Goal: Task Accomplishment & Management: Manage account settings

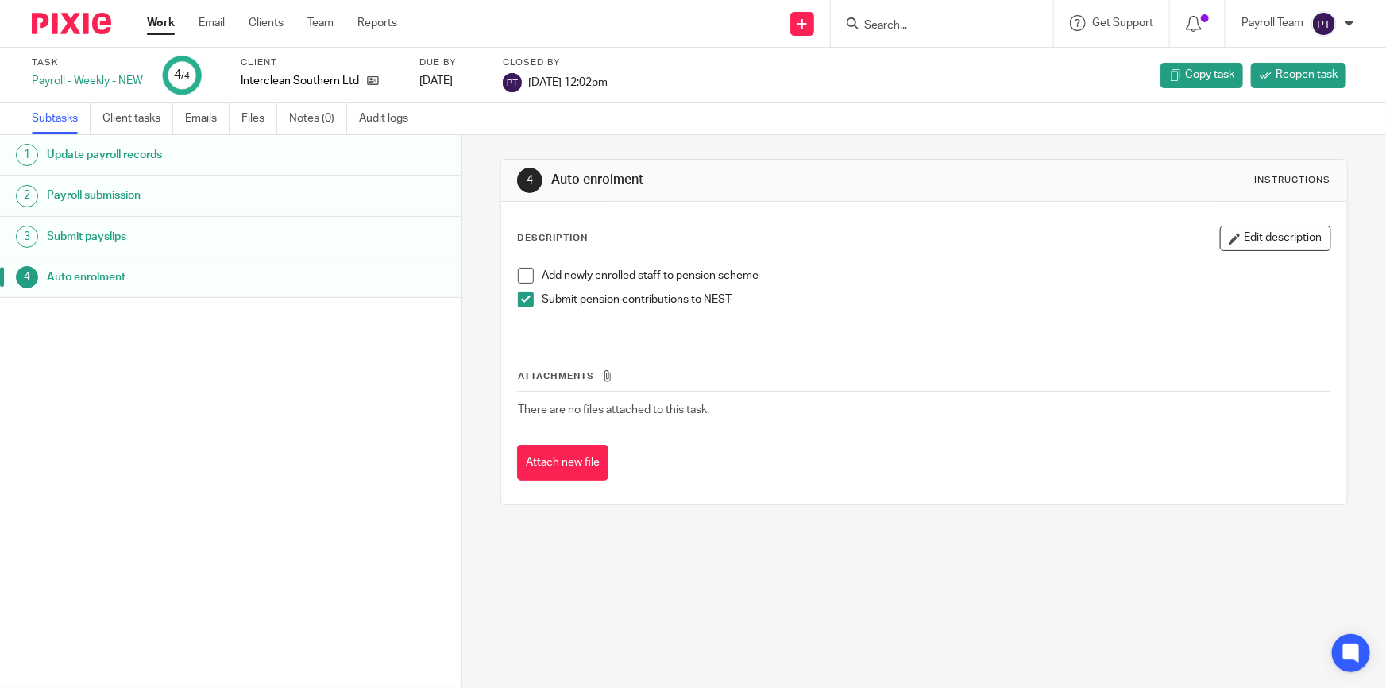
click at [974, 26] on input "Search" at bounding box center [933, 26] width 143 height 14
click at [908, 19] on input "Search" at bounding box center [933, 26] width 143 height 14
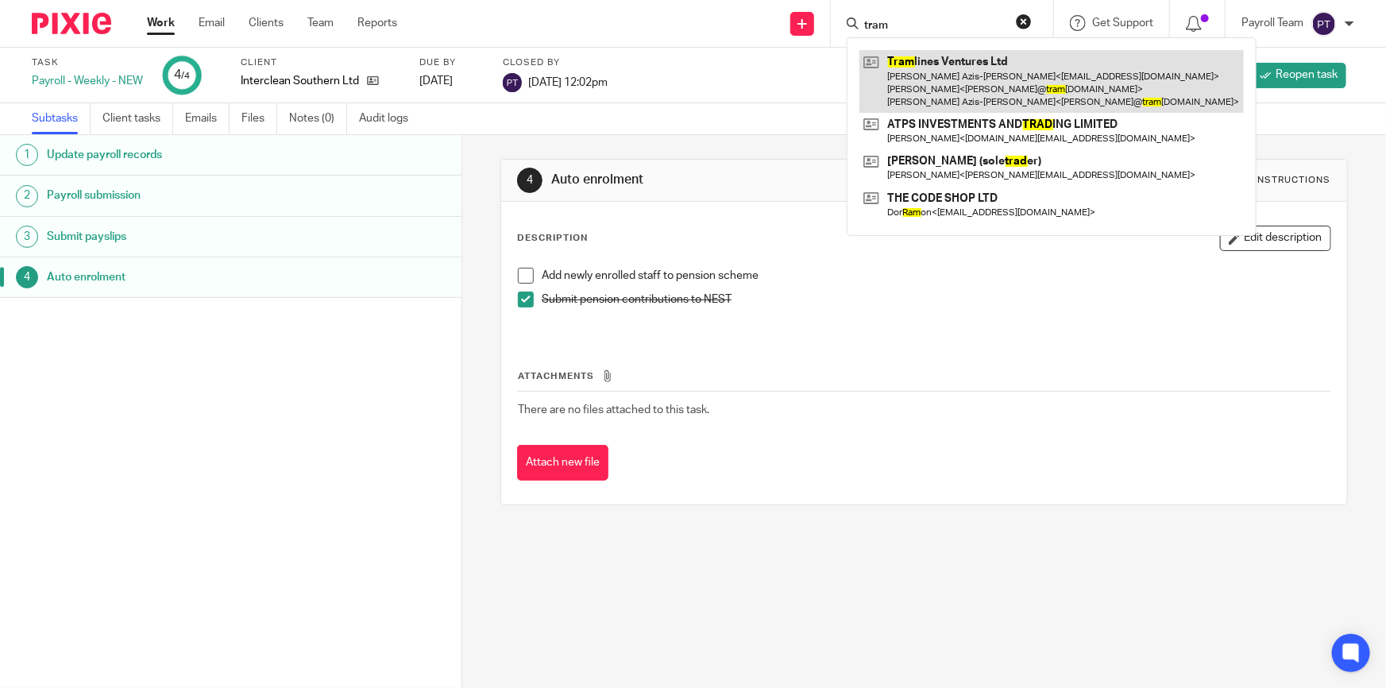
type input "tram"
click at [977, 79] on link at bounding box center [1051, 81] width 384 height 63
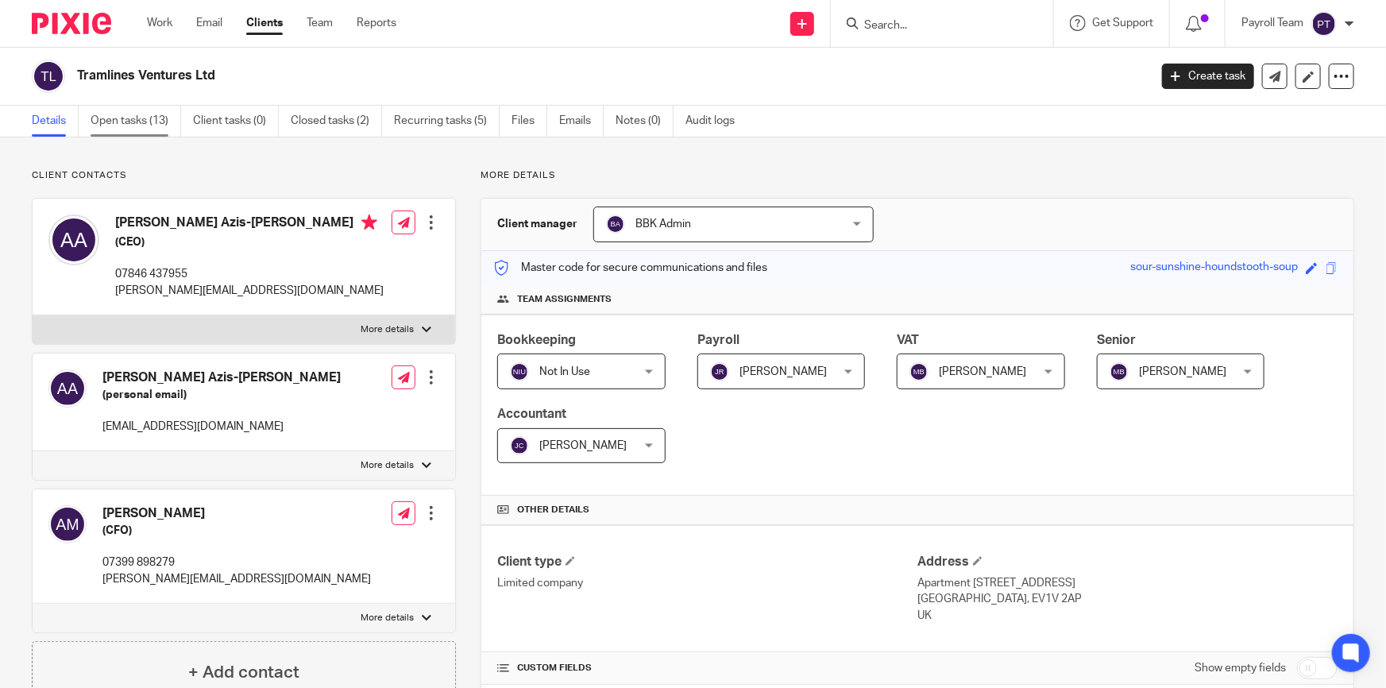
click at [147, 127] on link "Open tasks (13)" at bounding box center [136, 121] width 91 height 31
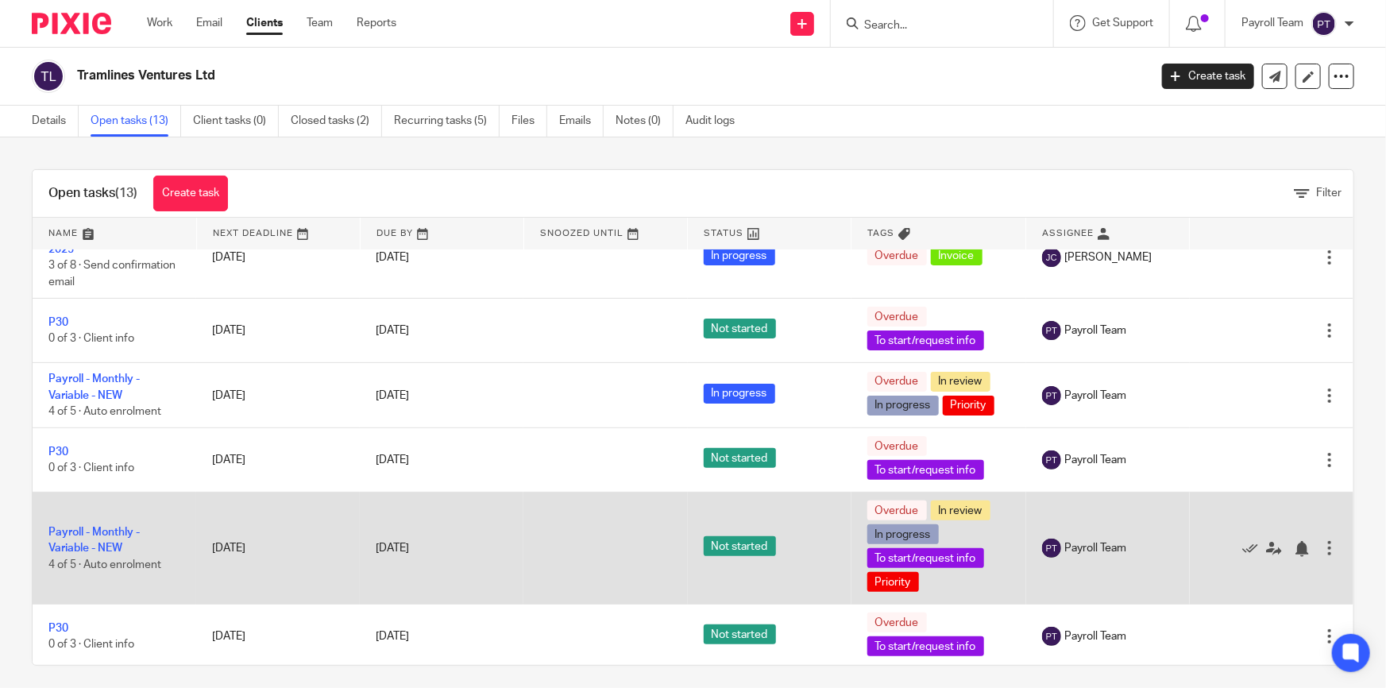
scroll to position [216, 0]
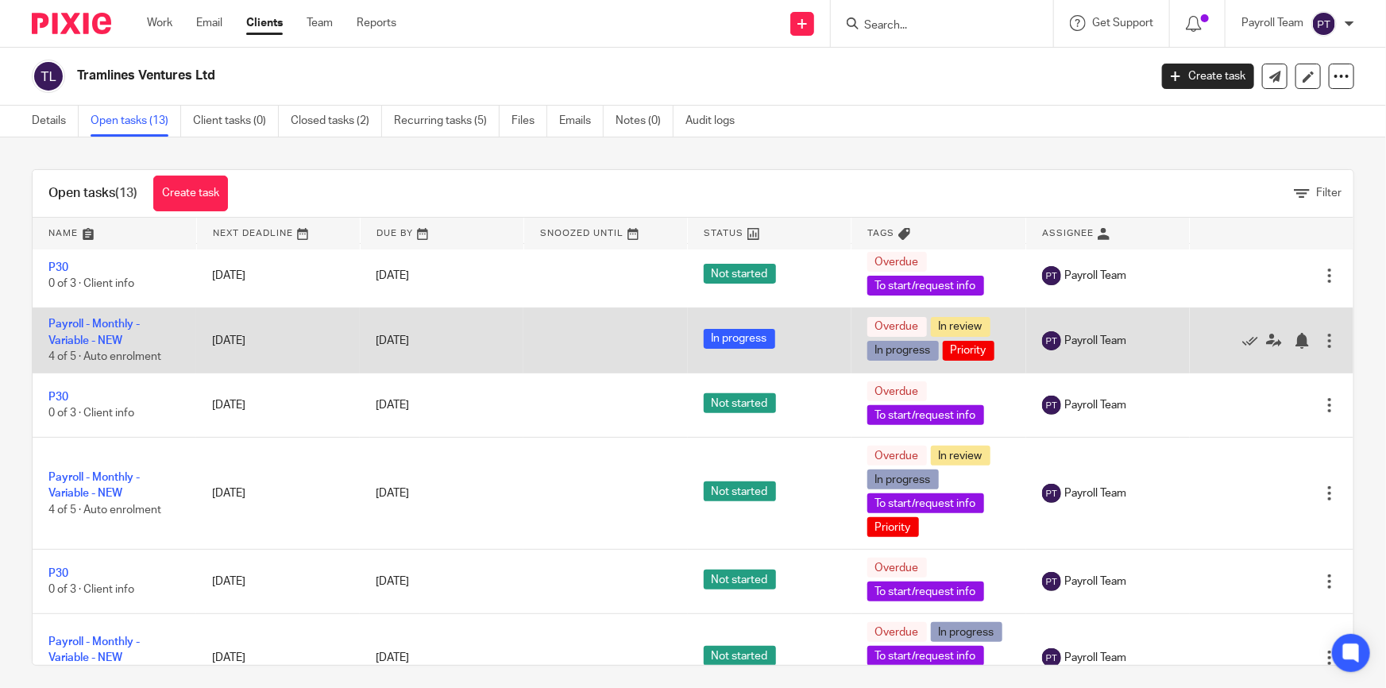
click at [480, 335] on div "26 May 2025" at bounding box center [442, 341] width 132 height 17
click at [114, 318] on link "Payroll - Monthly - Variable - NEW" at bounding box center [93, 331] width 91 height 27
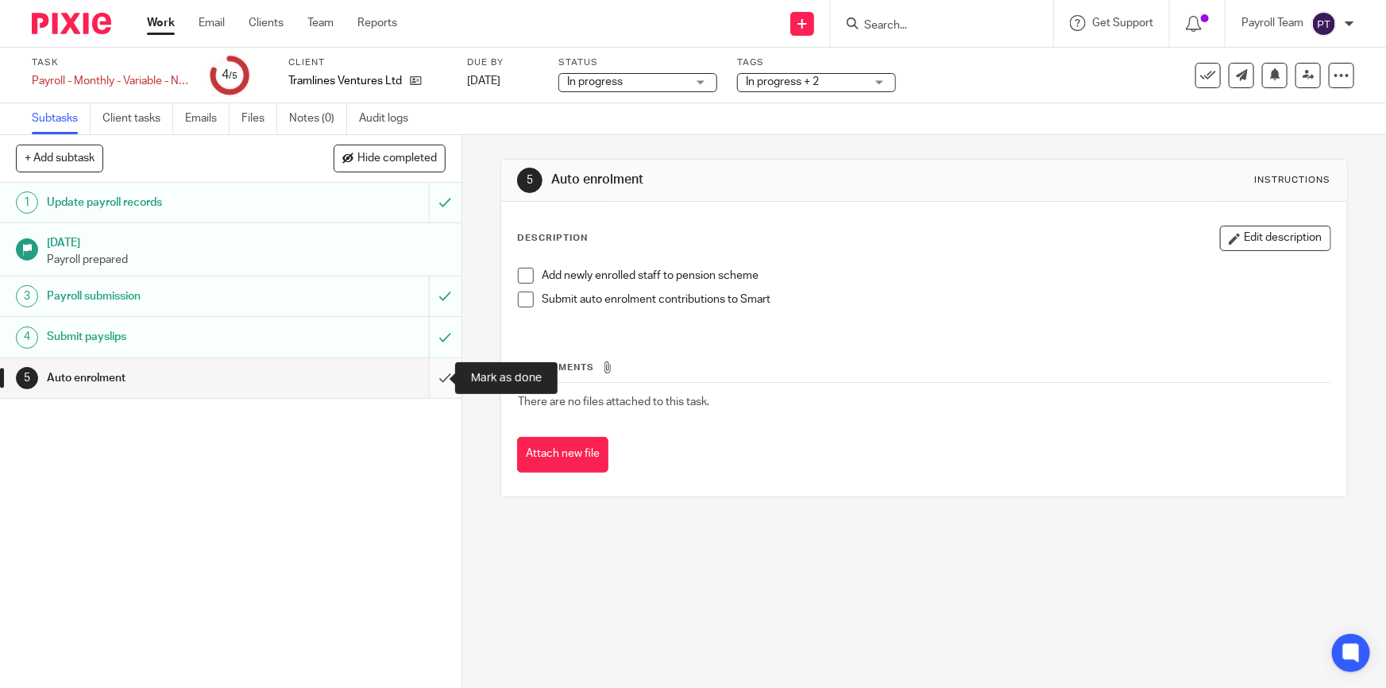
click at [435, 380] on input "submit" at bounding box center [230, 378] width 461 height 40
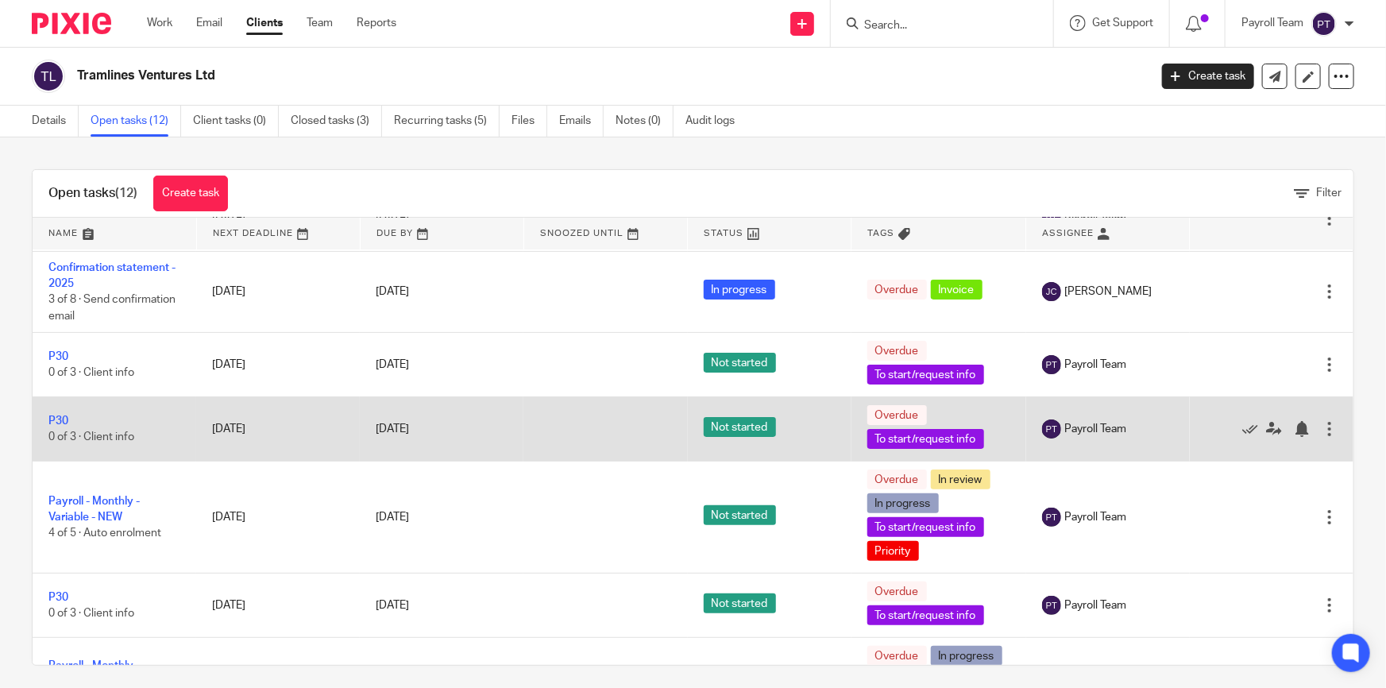
scroll to position [144, 0]
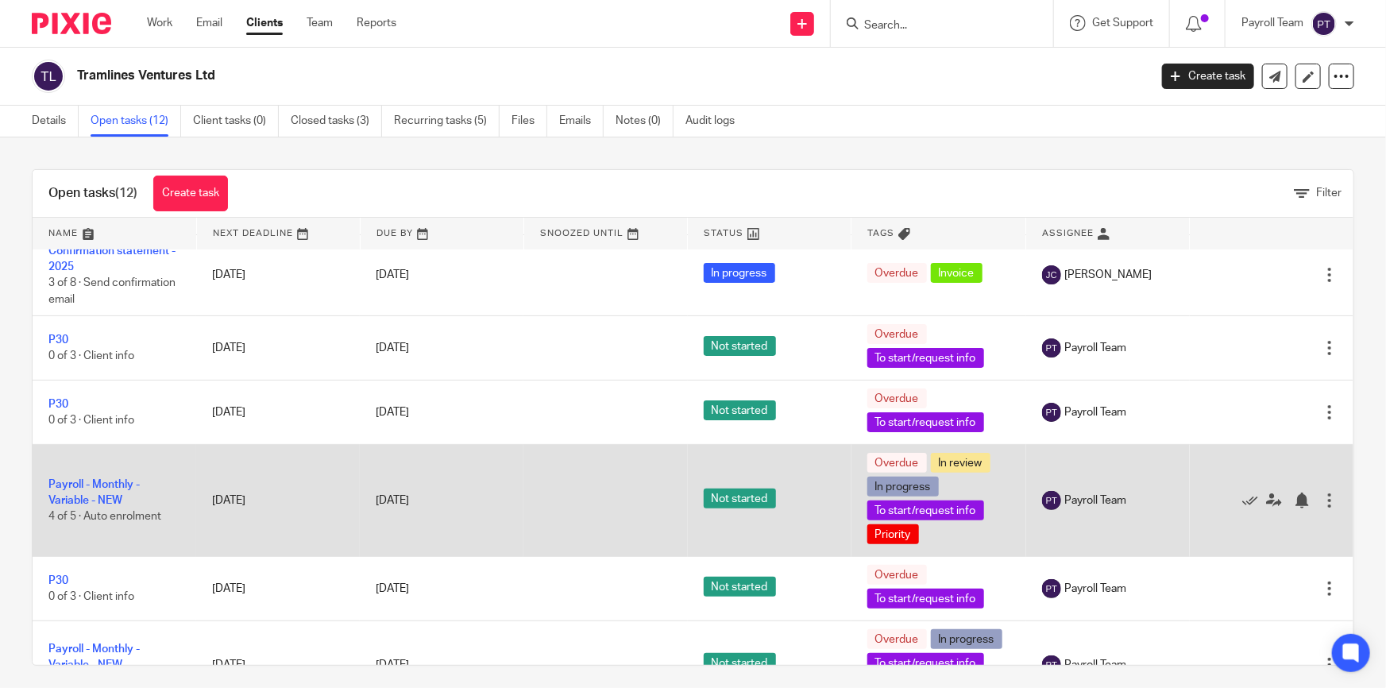
click at [100, 488] on td "Payroll - Monthly - Variable - NEW 4 of 5 · Auto enrolment" at bounding box center [115, 501] width 164 height 112
click at [92, 483] on link "Payroll - Monthly - Variable - NEW" at bounding box center [93, 492] width 91 height 27
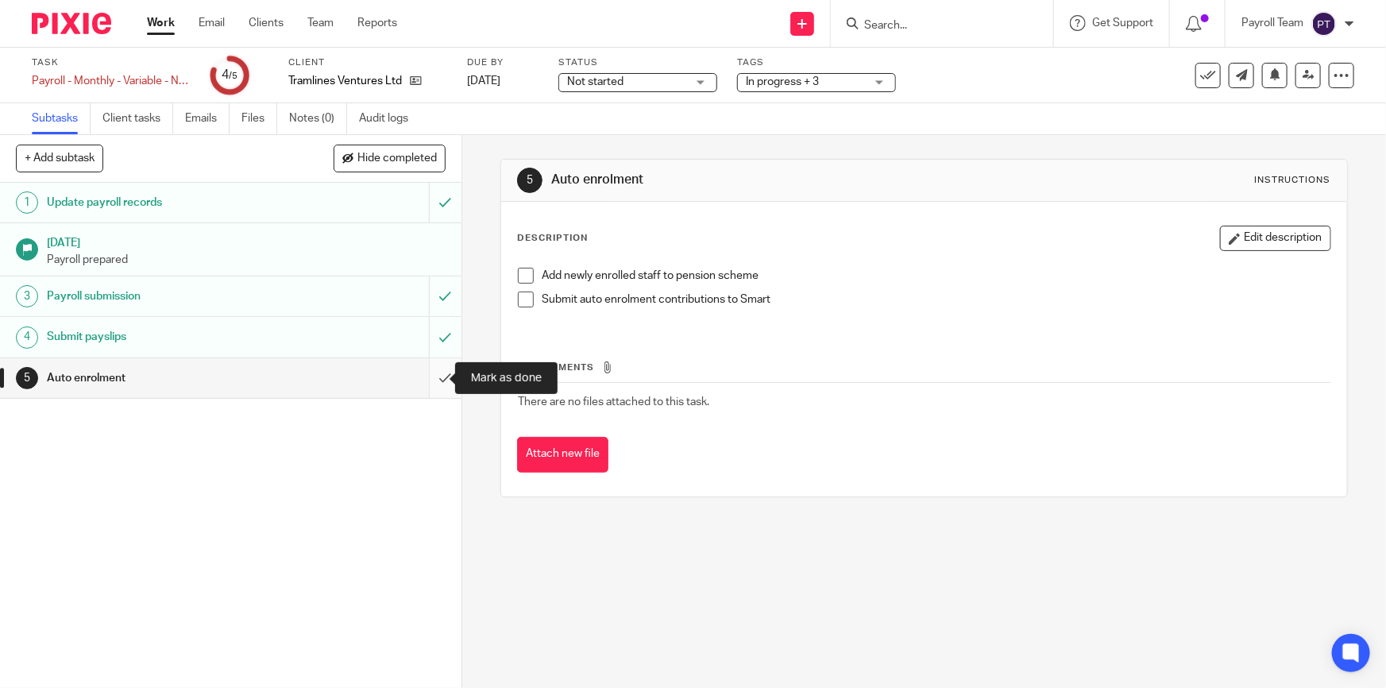
click at [425, 387] on input "submit" at bounding box center [230, 378] width 461 height 40
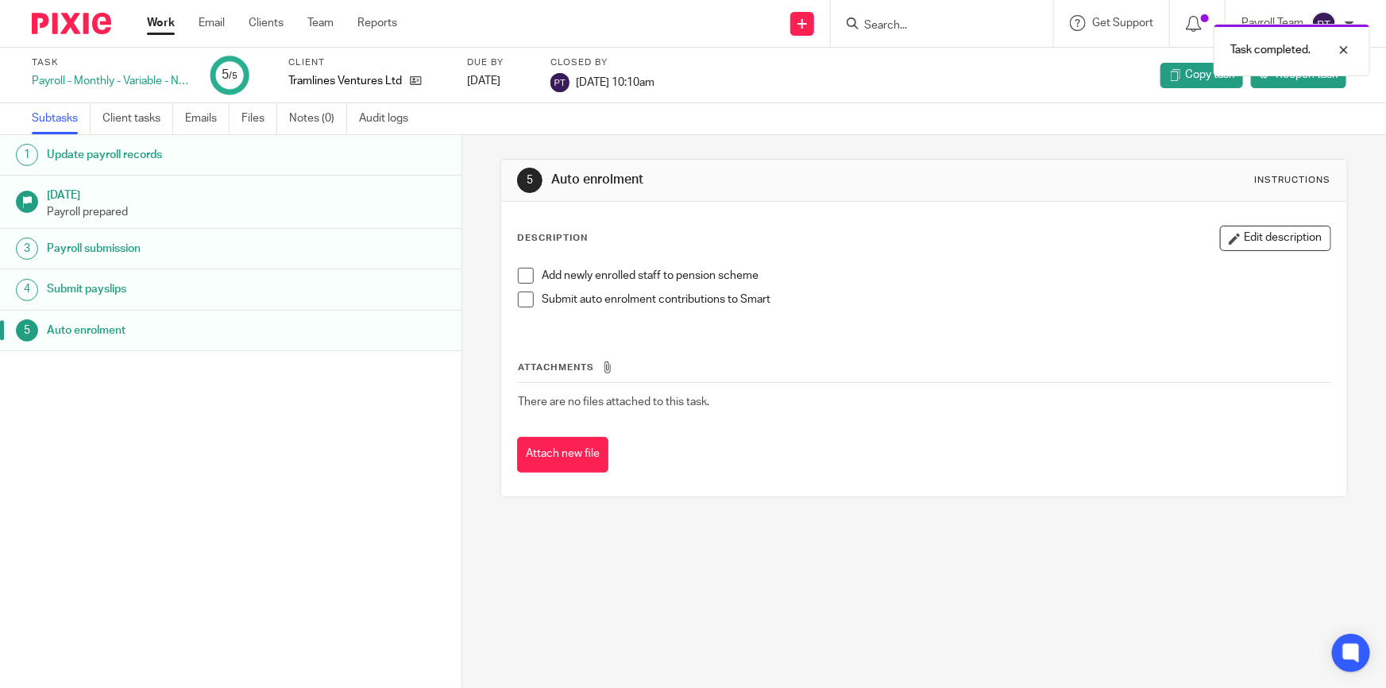
click at [164, 23] on link "Work" at bounding box center [161, 23] width 28 height 16
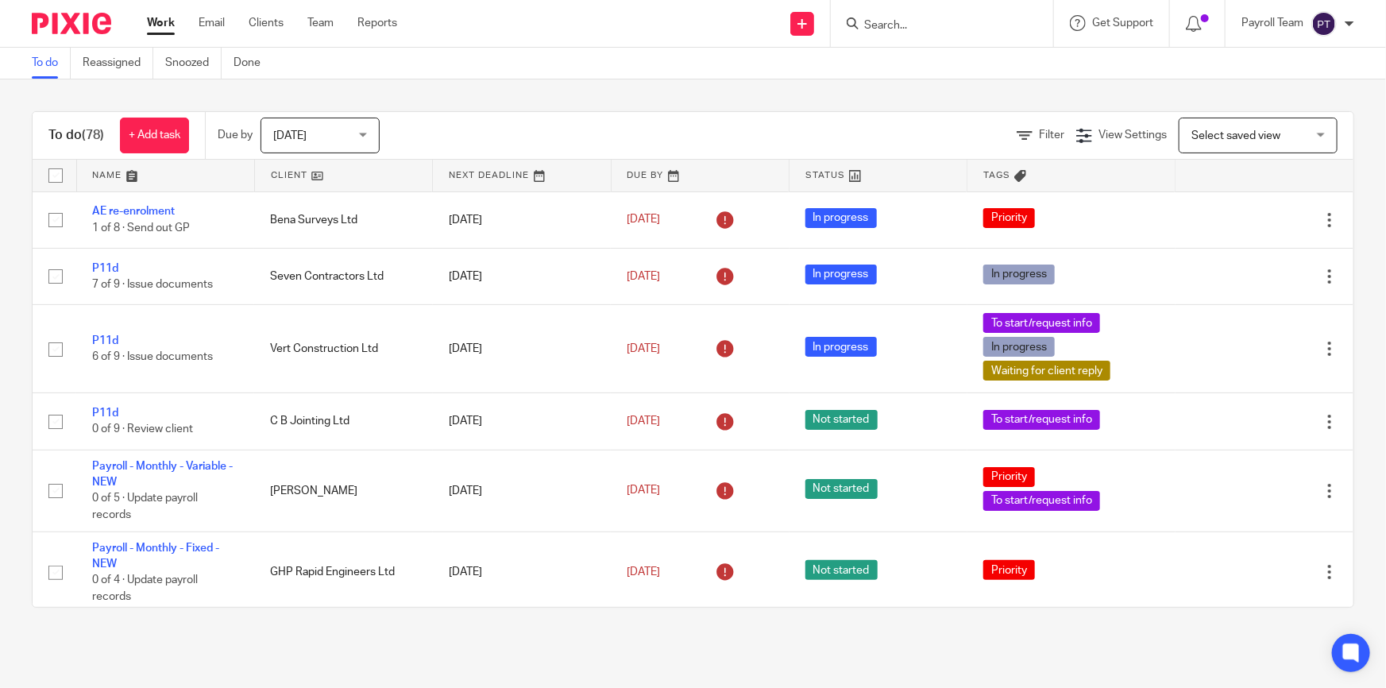
click at [917, 28] on input "Search" at bounding box center [933, 26] width 143 height 14
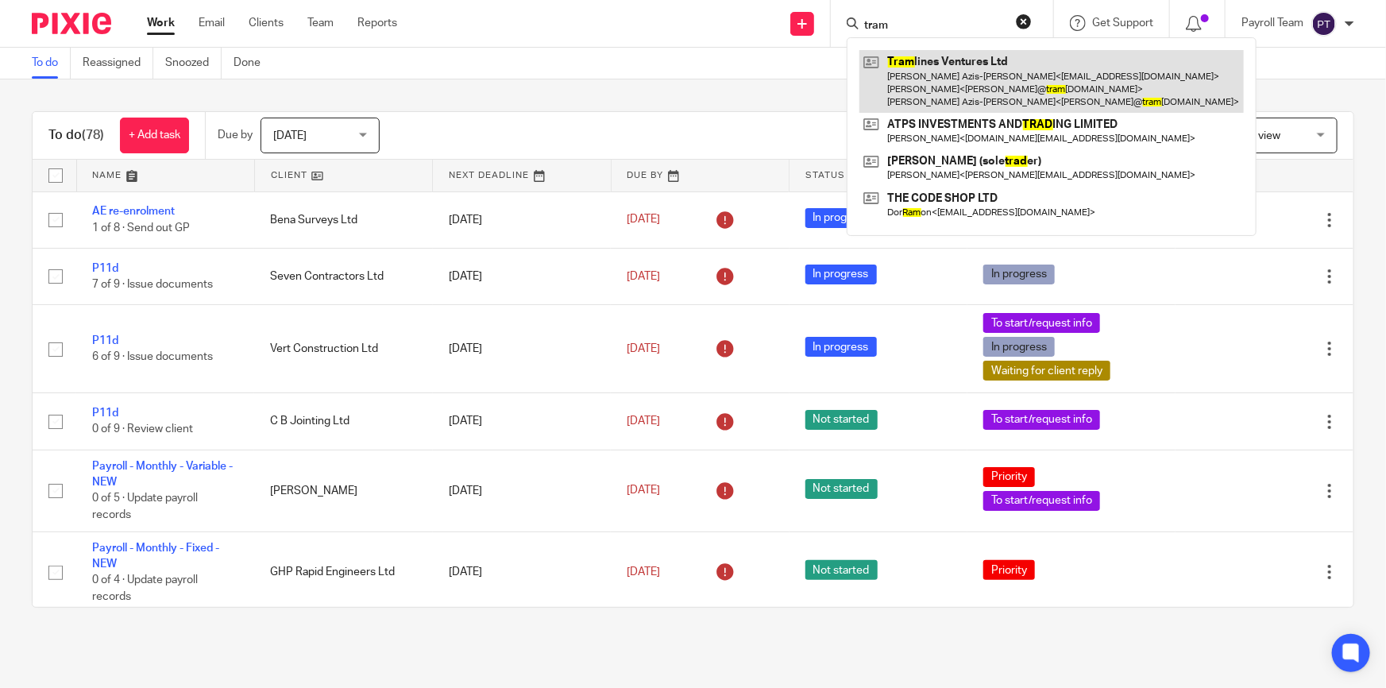
type input "tram"
click at [934, 93] on link at bounding box center [1051, 81] width 384 height 63
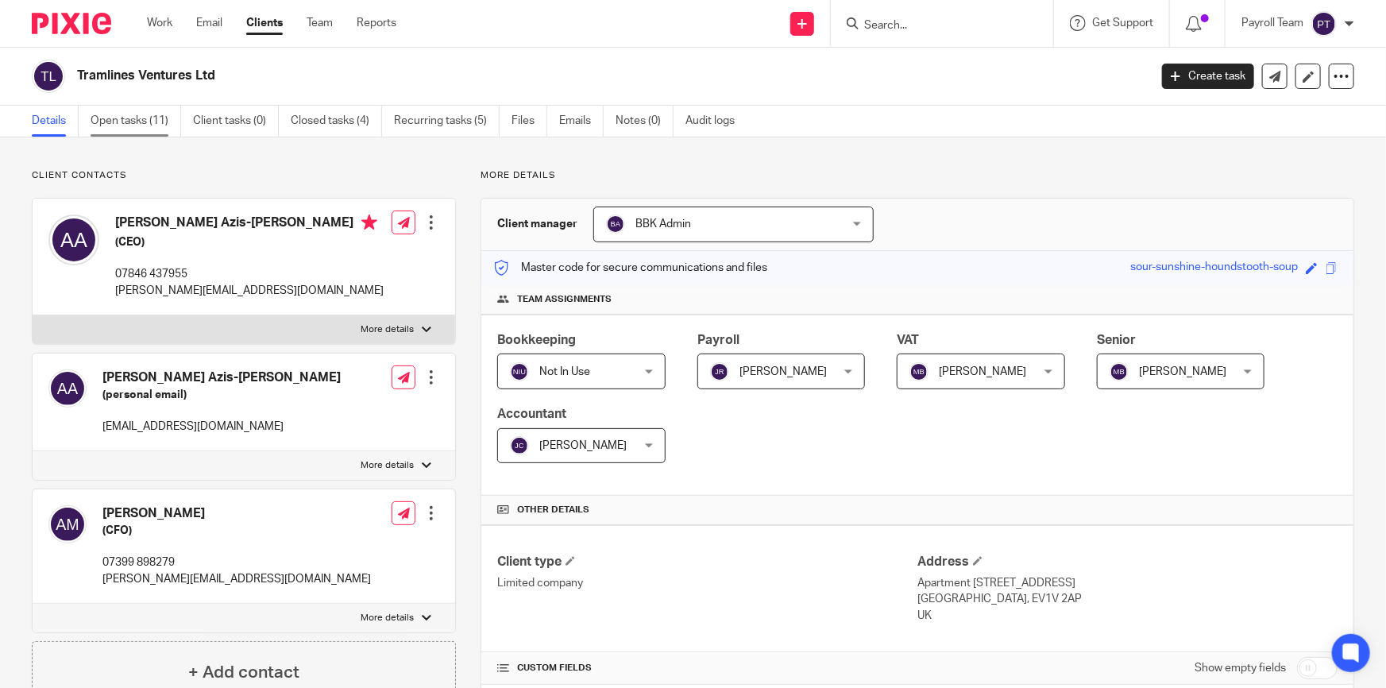
click at [103, 111] on link "Open tasks (11)" at bounding box center [136, 121] width 91 height 31
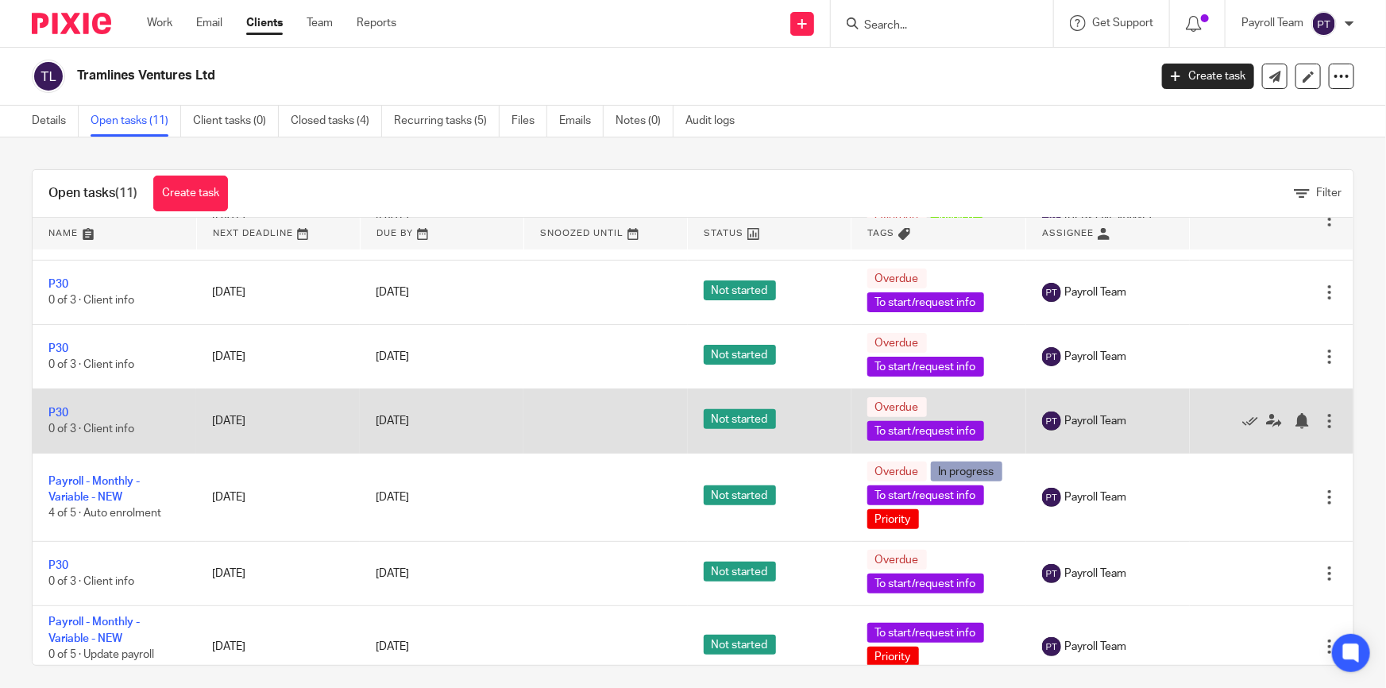
scroll to position [216, 0]
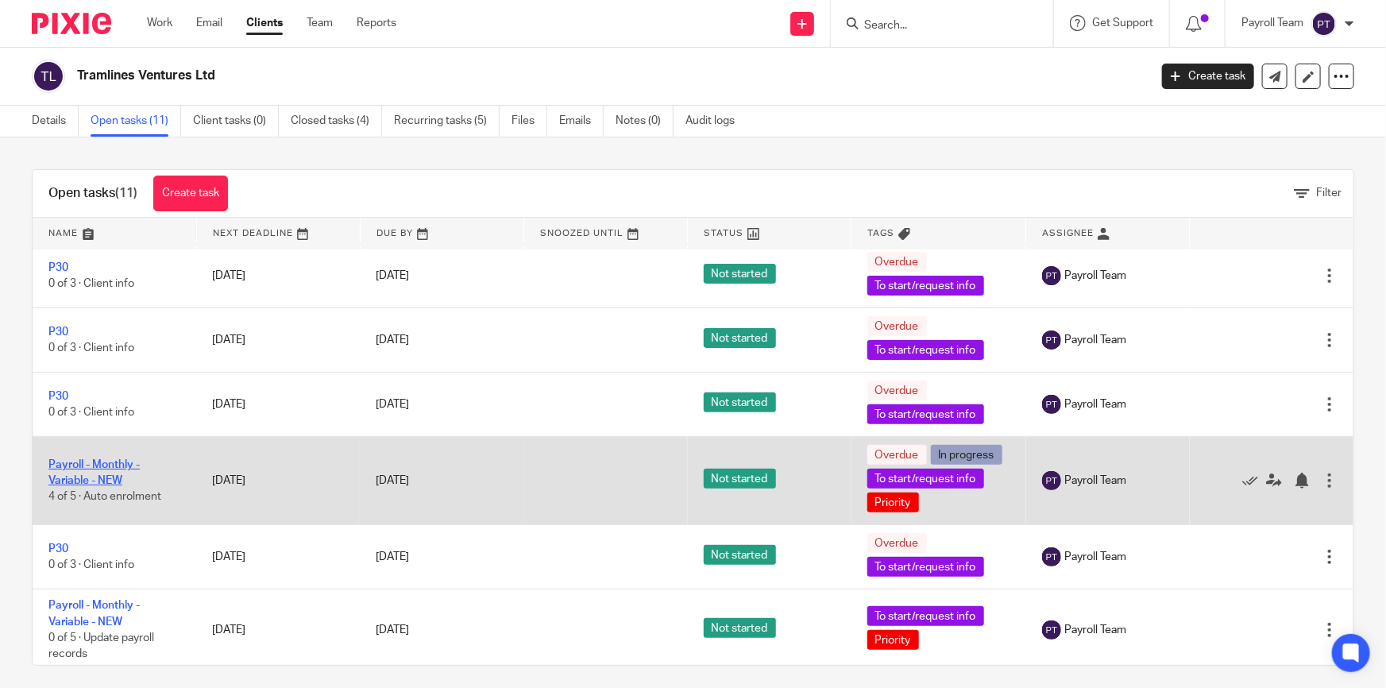
click at [106, 472] on link "Payroll - Monthly - Variable - NEW" at bounding box center [93, 472] width 91 height 27
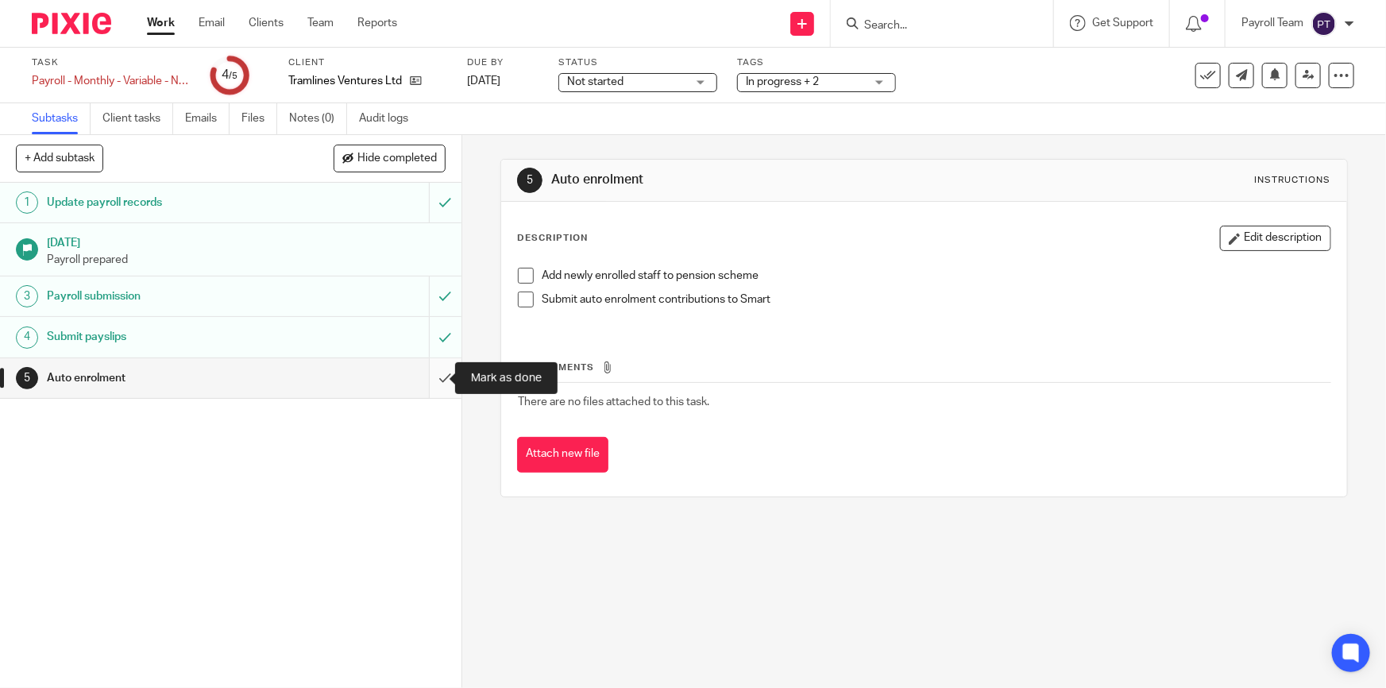
click at [428, 384] on input "submit" at bounding box center [230, 378] width 461 height 40
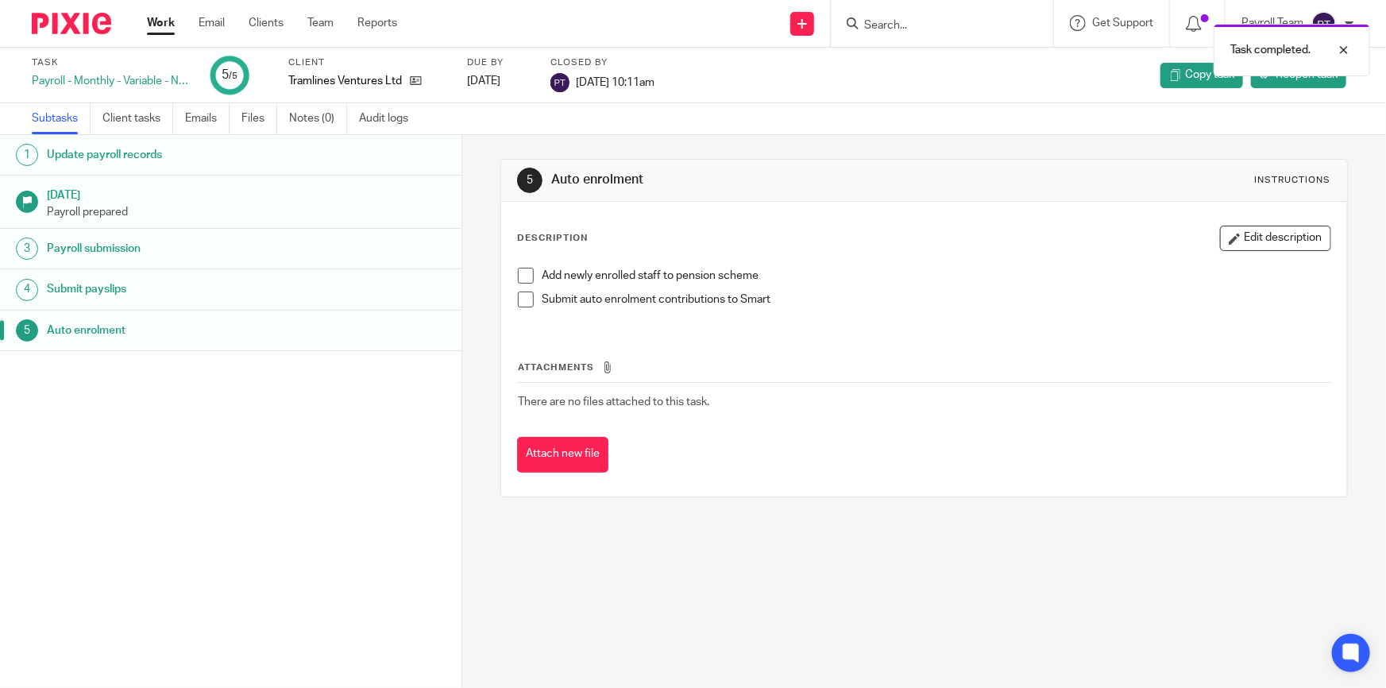
click at [861, 21] on div "Task completed." at bounding box center [1031, 46] width 677 height 60
click at [892, 29] on div "Task completed." at bounding box center [1031, 46] width 677 height 60
click at [127, 114] on link "Client tasks" at bounding box center [137, 118] width 71 height 31
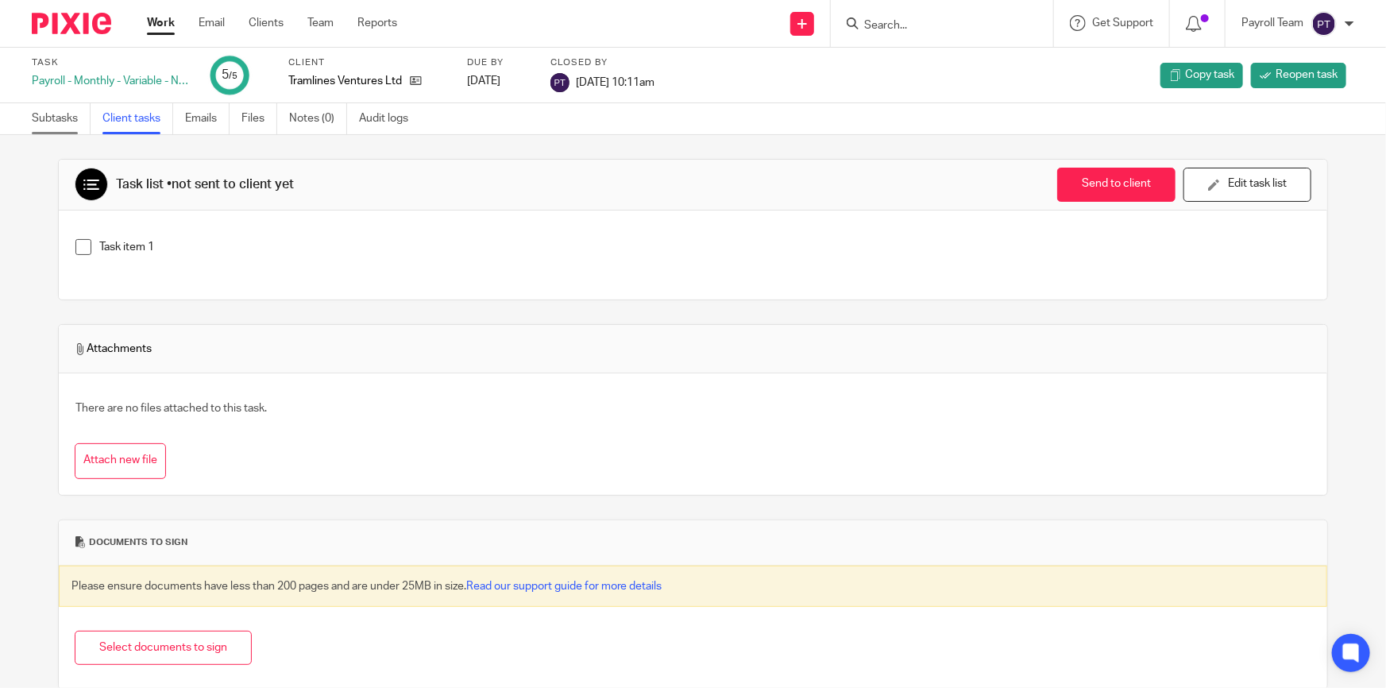
click at [78, 119] on link "Subtasks" at bounding box center [61, 118] width 59 height 31
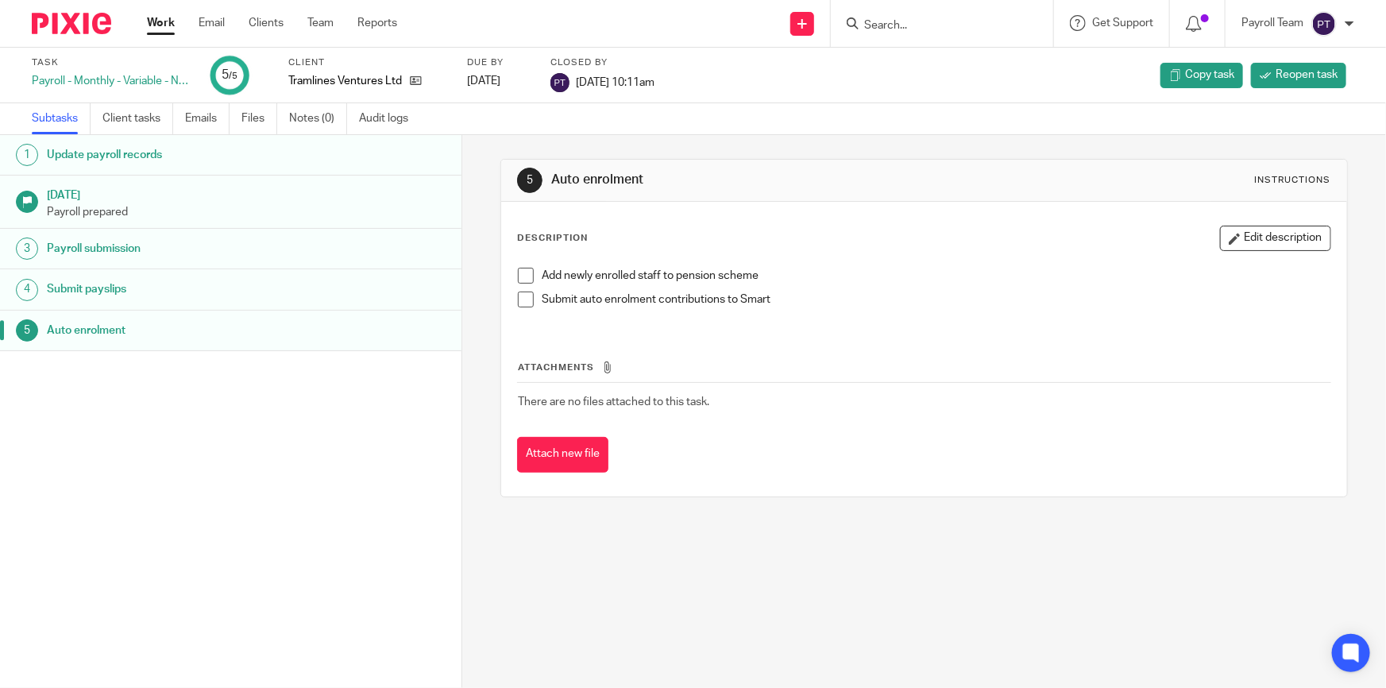
click at [882, 25] on input "Search" at bounding box center [933, 26] width 143 height 14
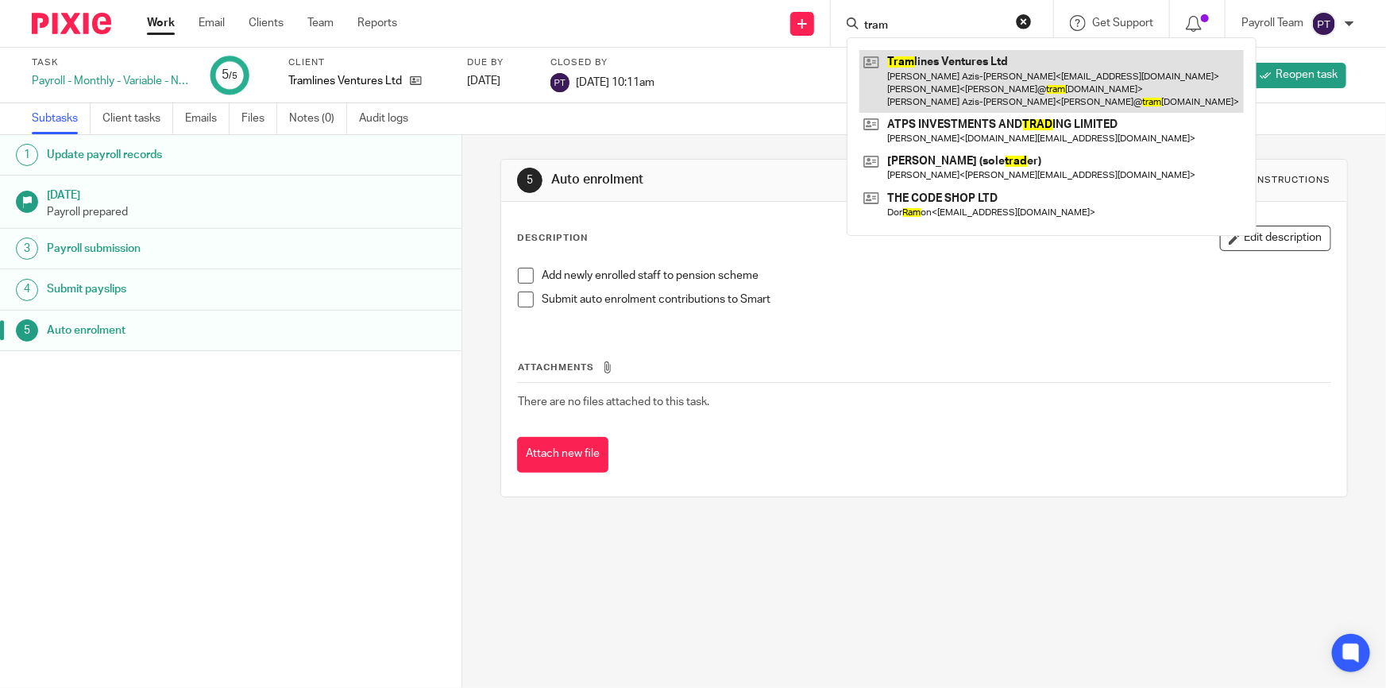
type input "tram"
click at [1029, 98] on link at bounding box center [1051, 81] width 384 height 63
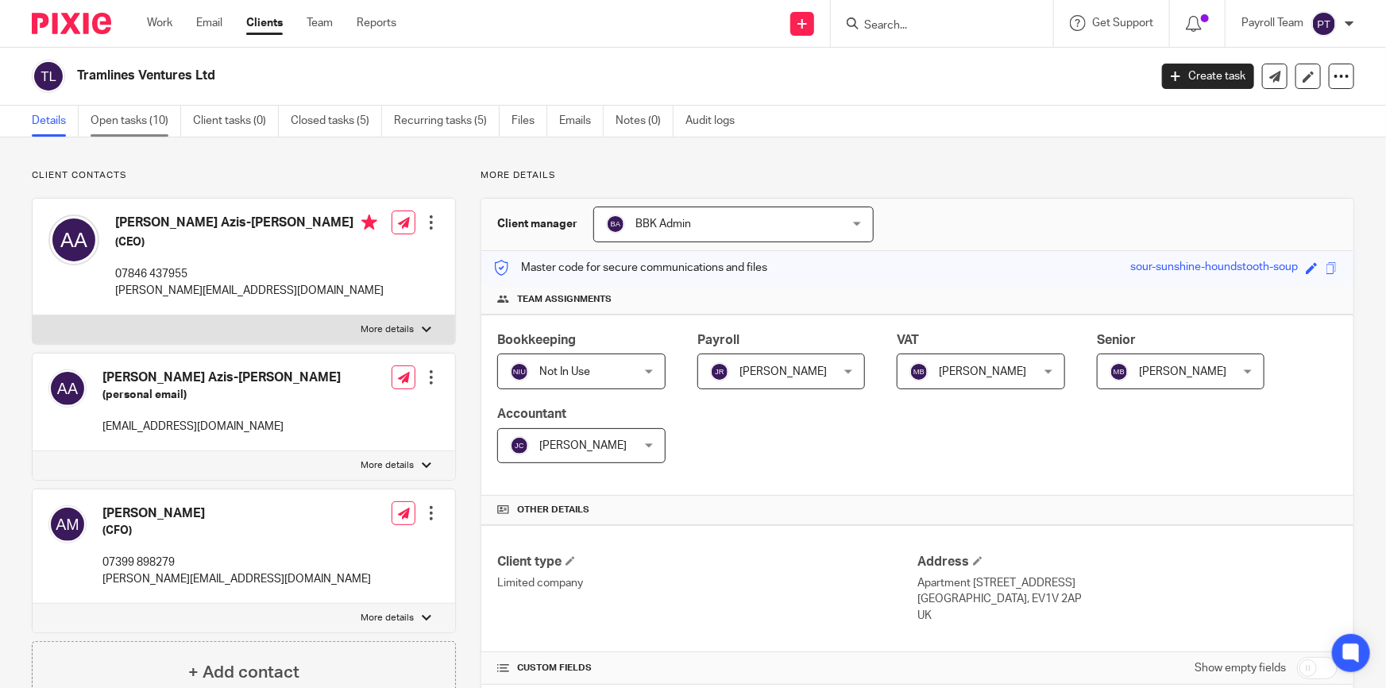
click at [138, 118] on link "Open tasks (10)" at bounding box center [136, 121] width 91 height 31
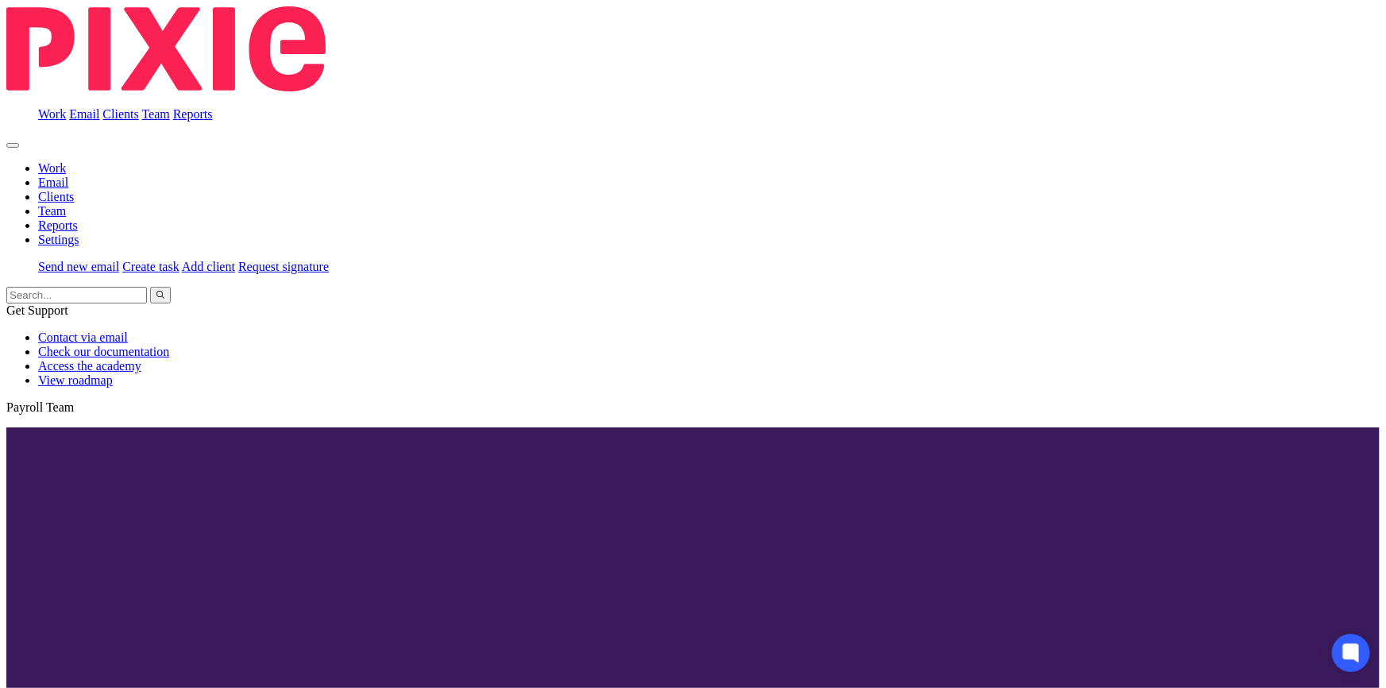
scroll to position [278, 0]
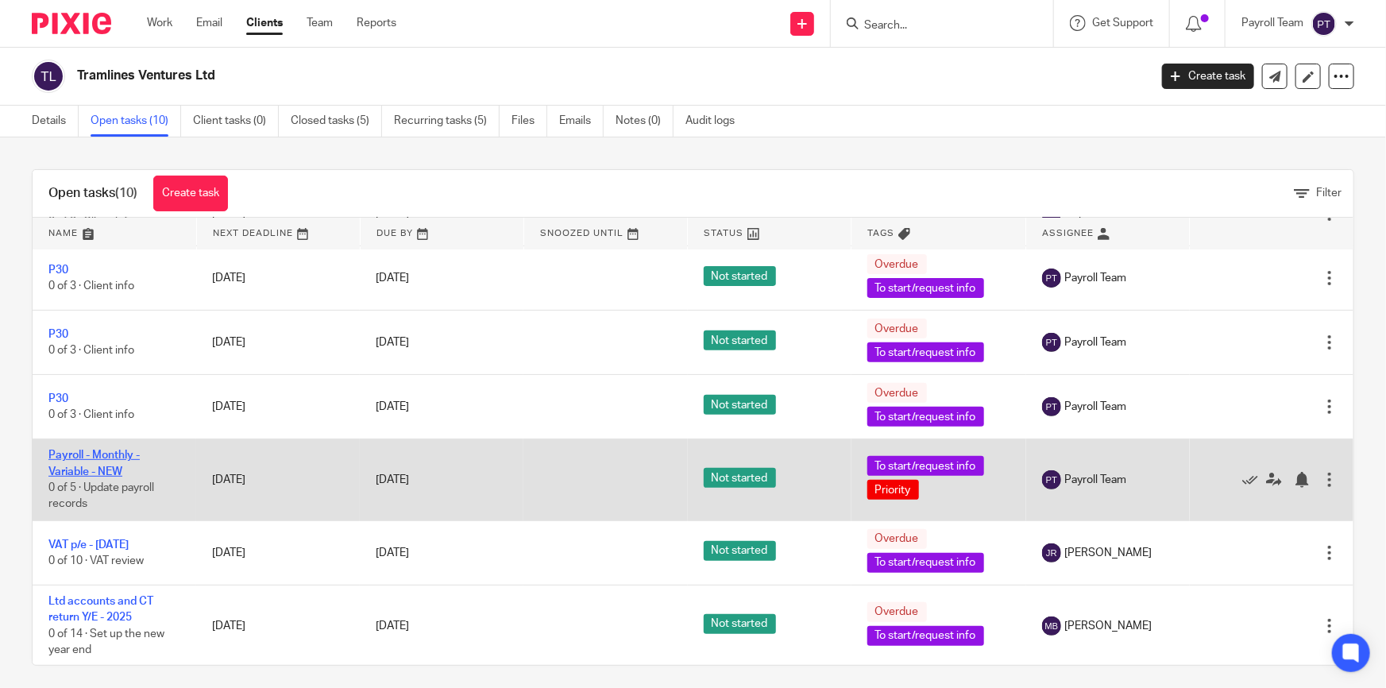
click at [114, 451] on link "Payroll - Monthly - Variable - NEW" at bounding box center [93, 462] width 91 height 27
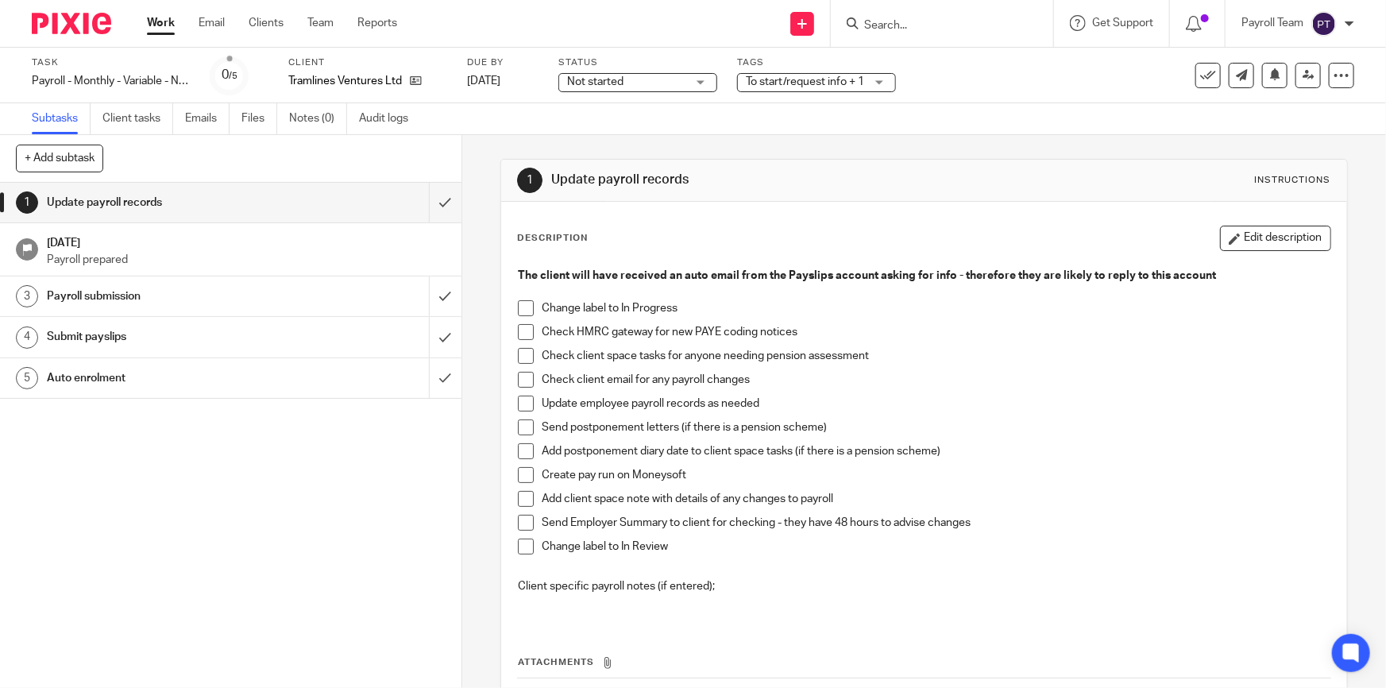
click at [815, 85] on span "To start/request info + 1" at bounding box center [805, 81] width 118 height 11
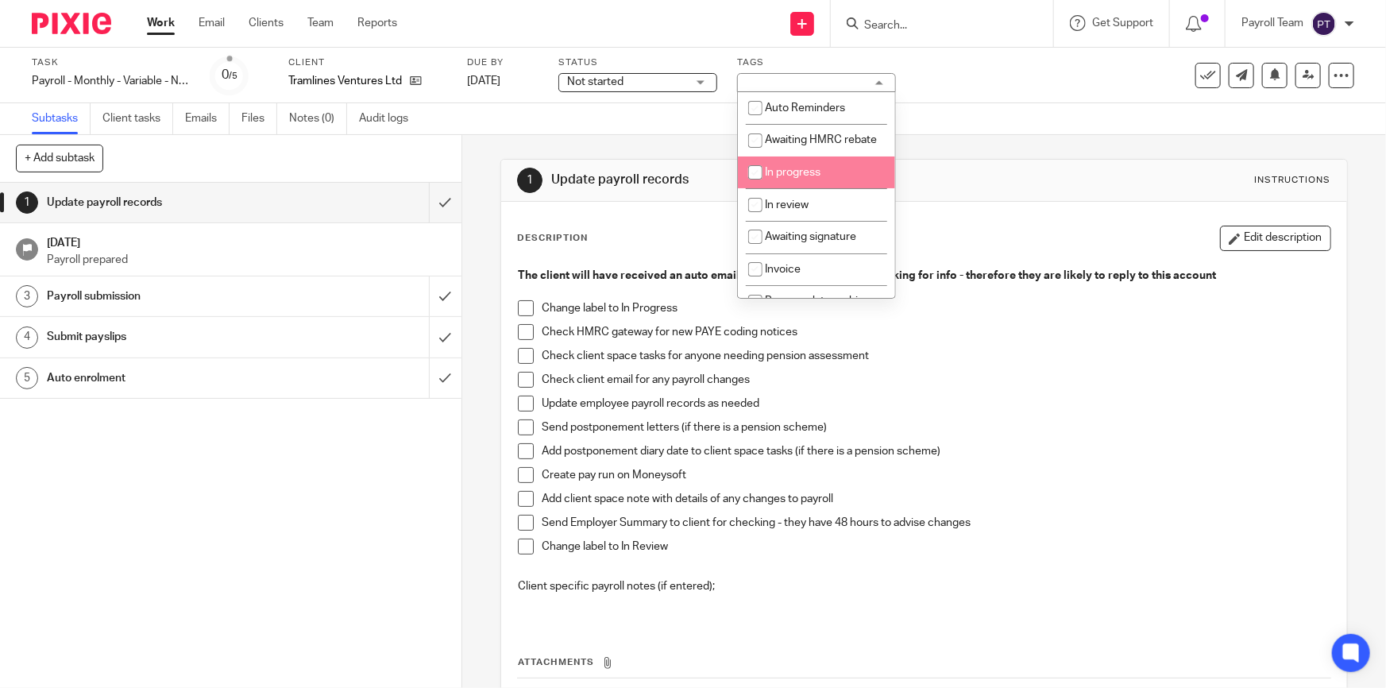
click at [807, 175] on li "In progress" at bounding box center [816, 172] width 157 height 33
checkbox input "true"
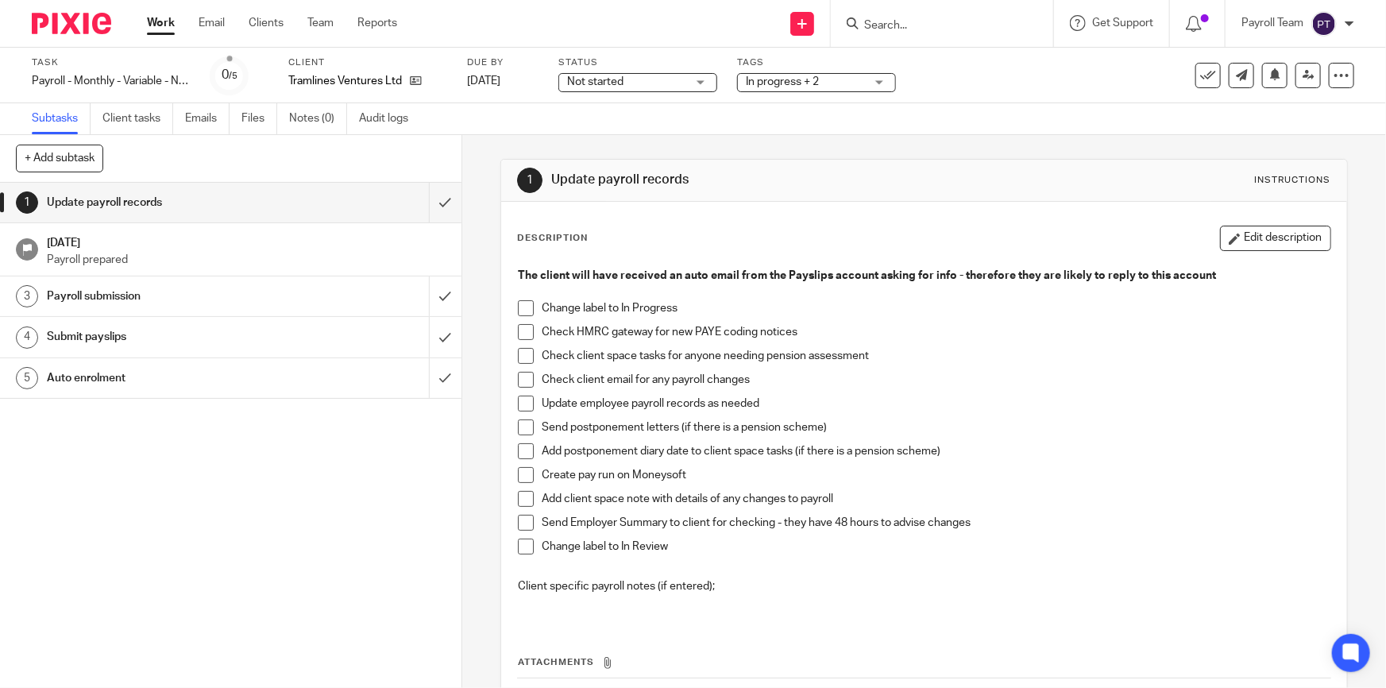
click at [522, 310] on span at bounding box center [526, 308] width 16 height 16
click at [519, 354] on span at bounding box center [526, 356] width 16 height 16
click at [522, 375] on span at bounding box center [526, 380] width 16 height 16
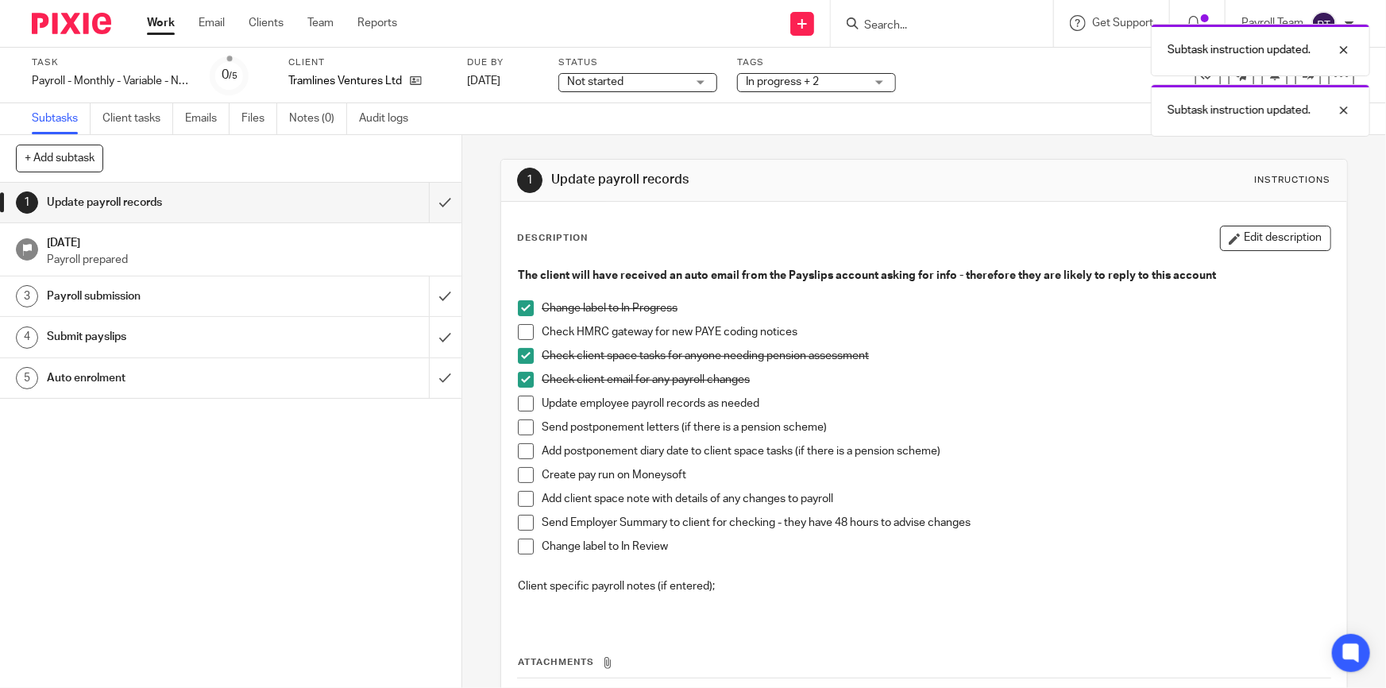
click at [530, 412] on li "Update employee payroll records as needed" at bounding box center [924, 407] width 812 height 24
click at [527, 408] on span at bounding box center [526, 403] width 16 height 16
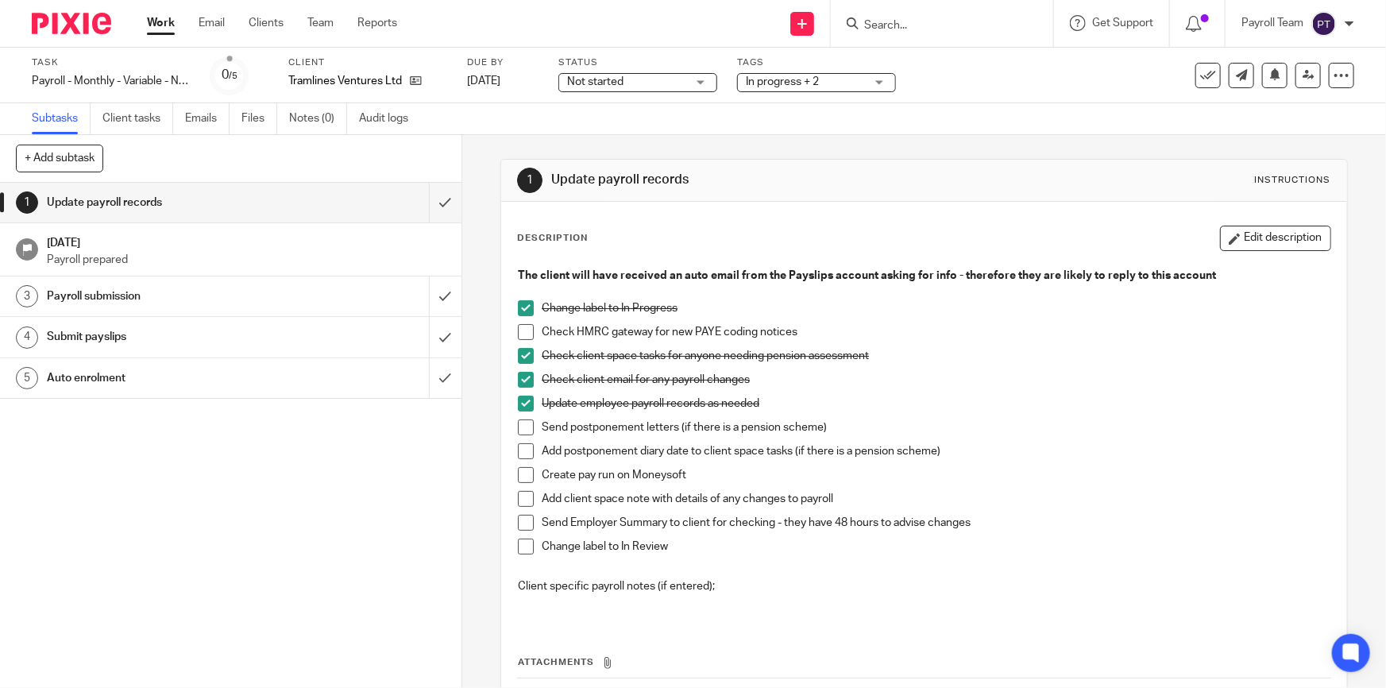
click at [520, 469] on span at bounding box center [526, 475] width 16 height 16
click at [518, 503] on span at bounding box center [526, 499] width 16 height 16
click at [526, 328] on span at bounding box center [526, 332] width 16 height 16
click at [526, 519] on span at bounding box center [526, 523] width 16 height 16
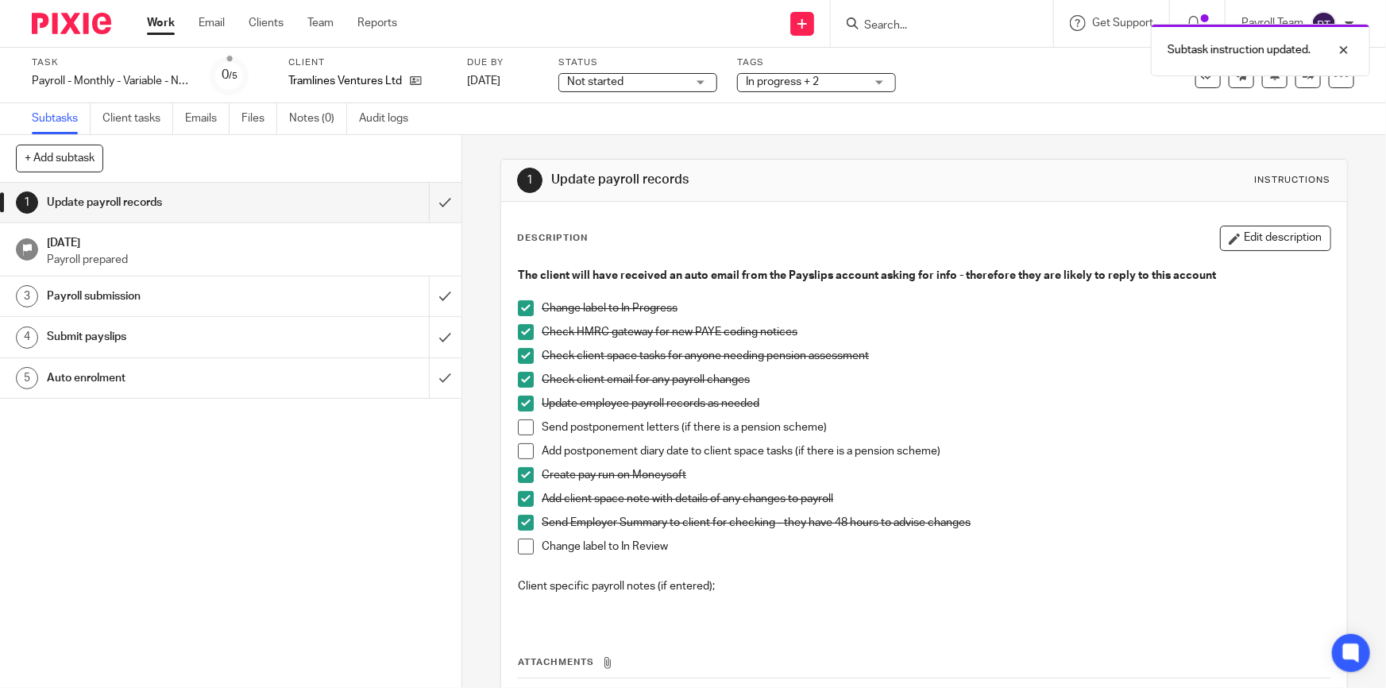
click at [819, 80] on span "In progress + 2" at bounding box center [805, 82] width 119 height 17
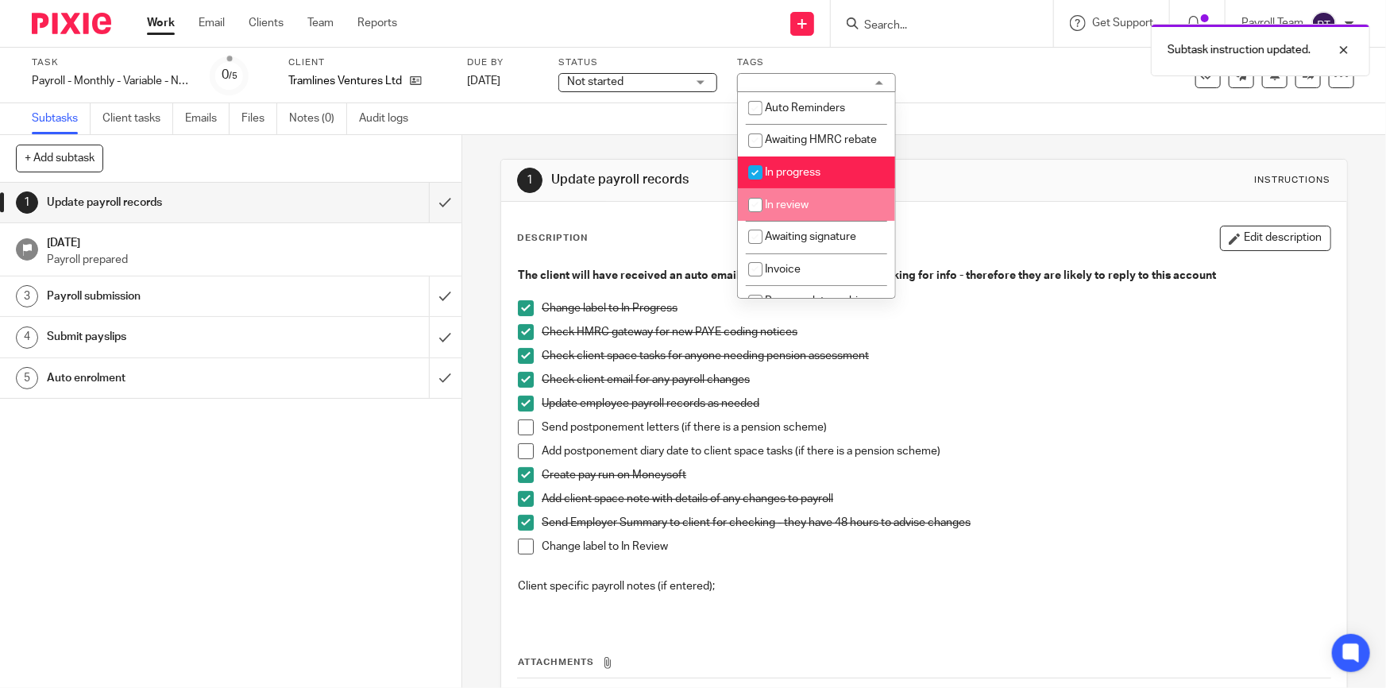
click at [804, 210] on span "In review" at bounding box center [787, 204] width 44 height 11
checkbox input "true"
click at [801, 178] on span "In progress" at bounding box center [793, 172] width 56 height 11
checkbox input "false"
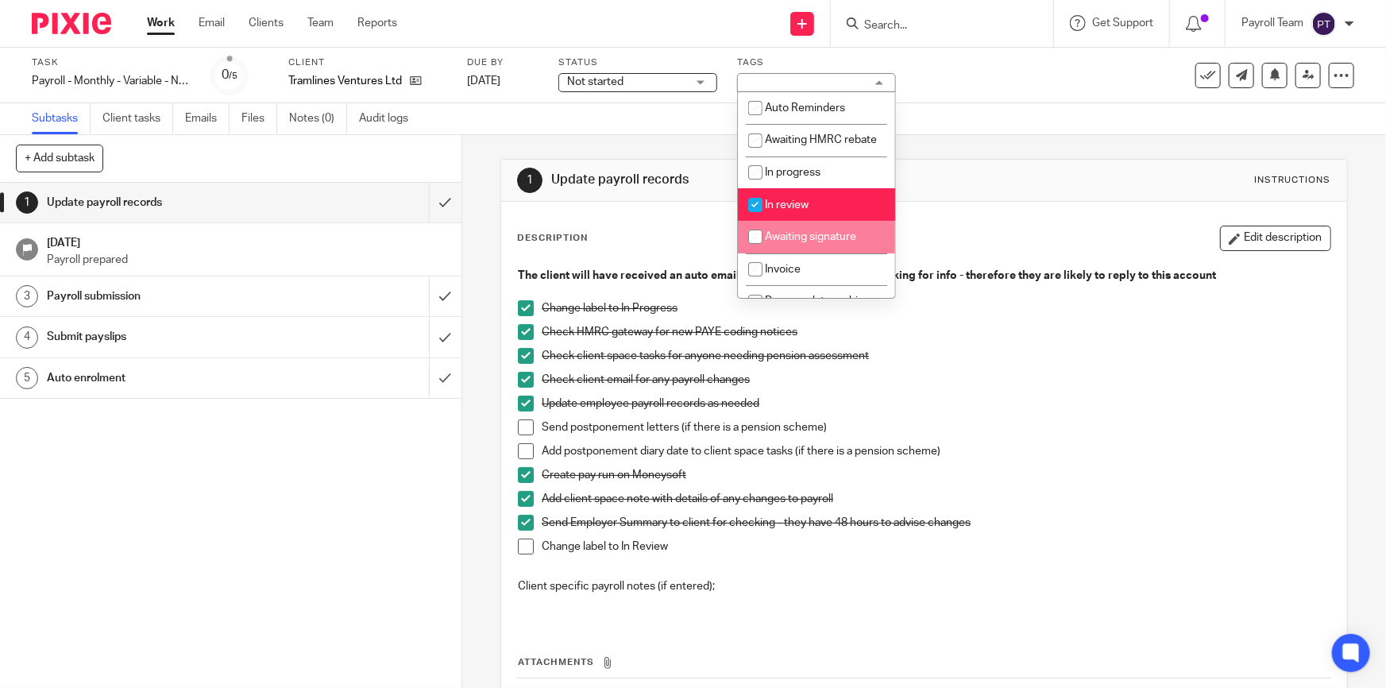
click at [522, 548] on span at bounding box center [526, 546] width 16 height 16
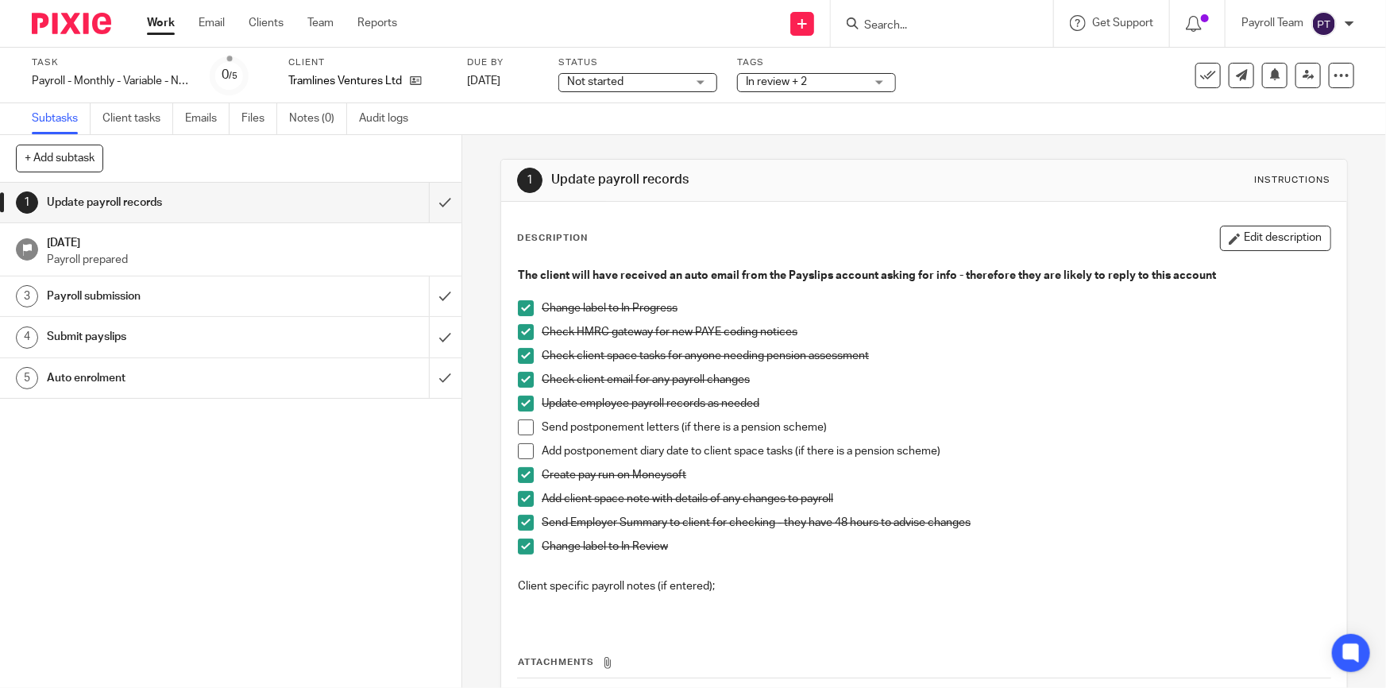
click at [842, 86] on span "In review + 2" at bounding box center [805, 82] width 119 height 17
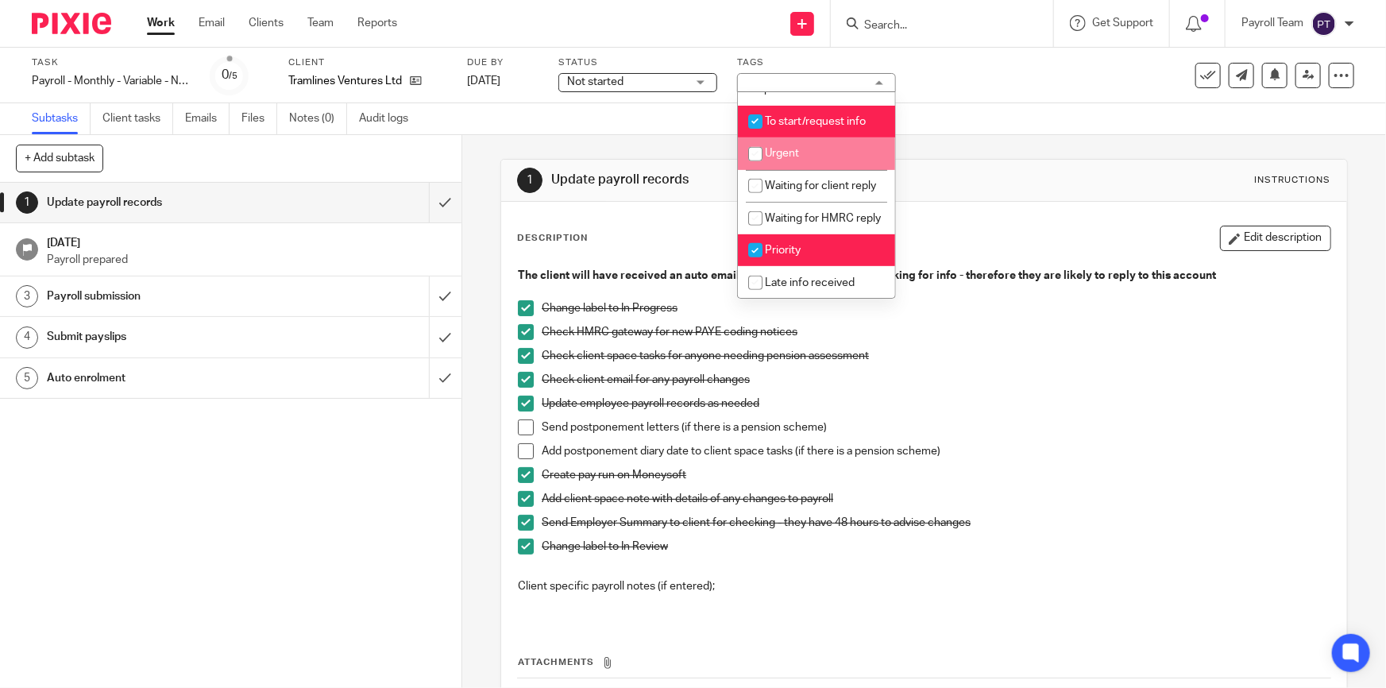
scroll to position [316, 0]
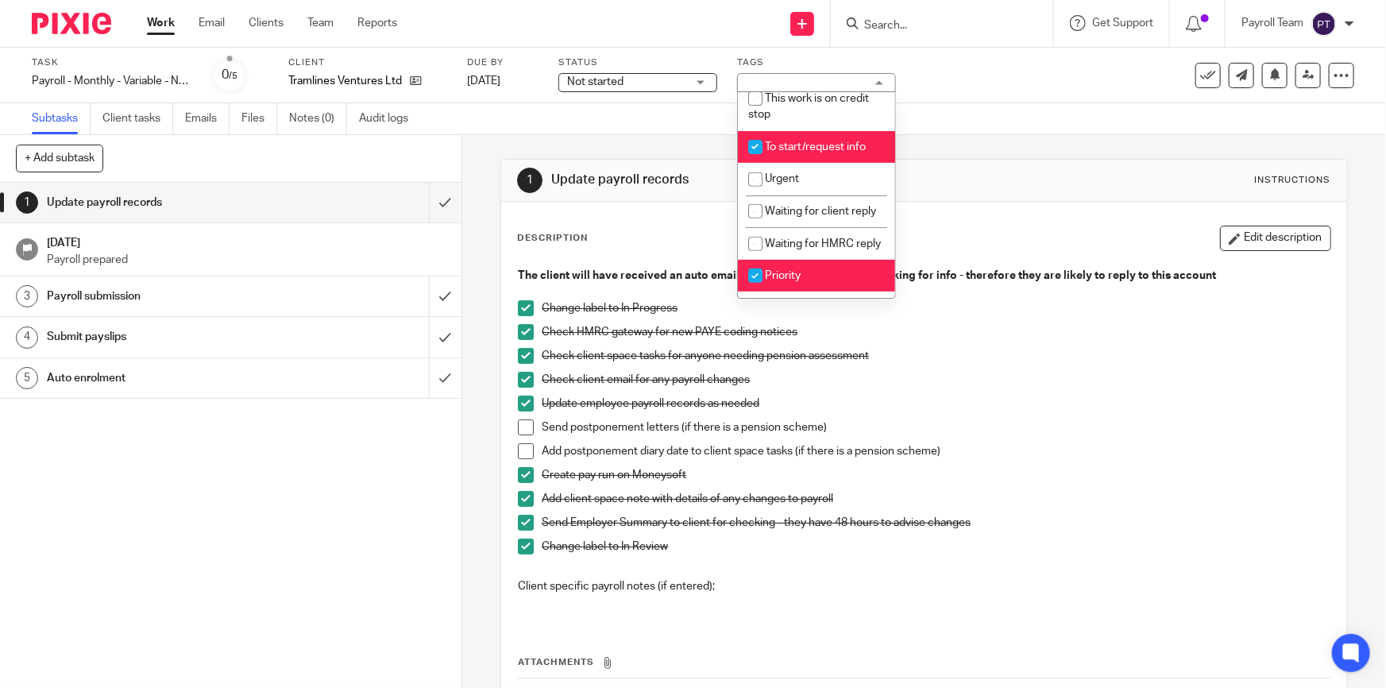
click at [838, 149] on li "To start/request info" at bounding box center [816, 147] width 157 height 33
checkbox input "false"
click at [1058, 322] on div "Change label to In Progress" at bounding box center [936, 312] width 788 height 24
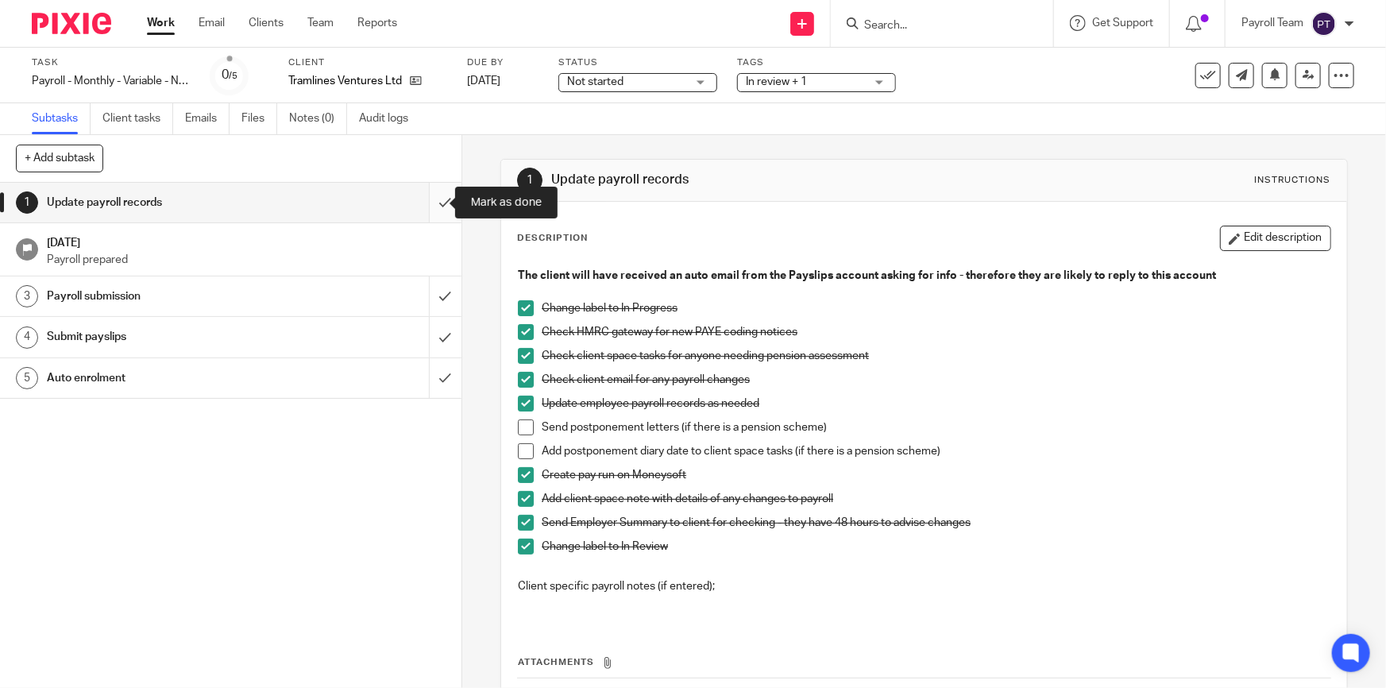
click at [419, 197] on input "submit" at bounding box center [230, 203] width 461 height 40
